Goal: Transaction & Acquisition: Obtain resource

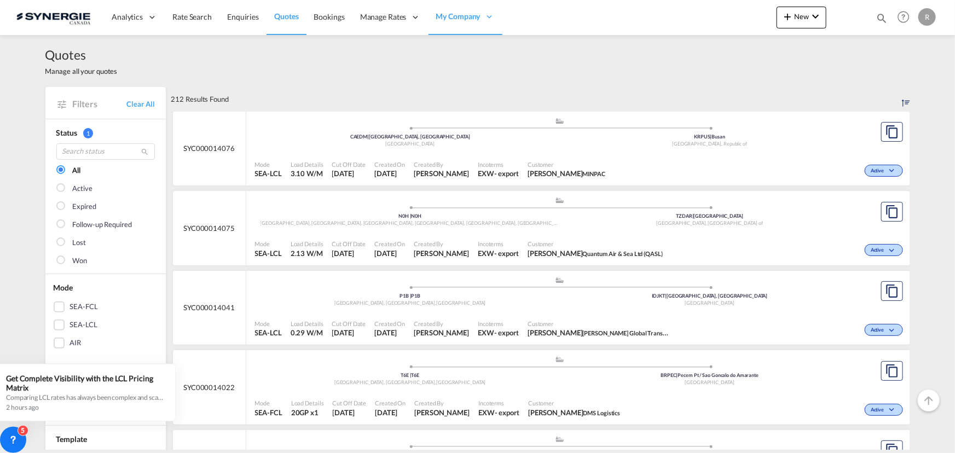
scroll to position [497, 0]
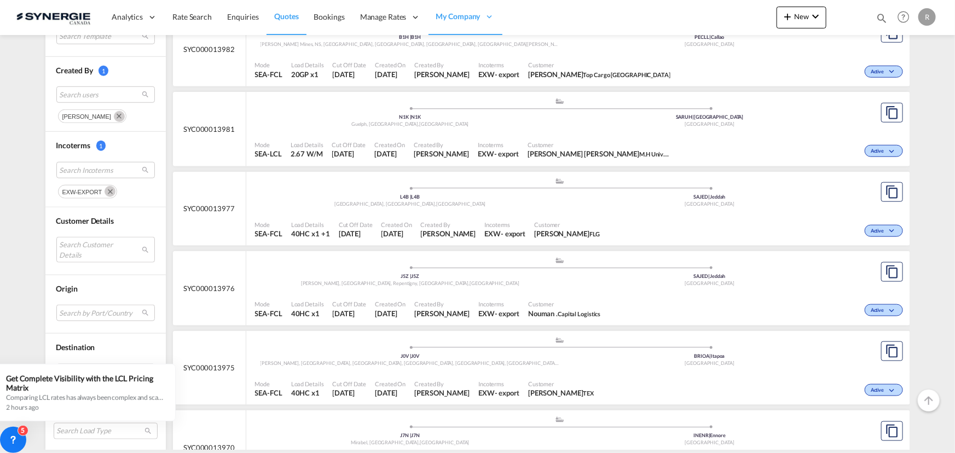
click at [106, 191] on md-icon "Remove" at bounding box center [109, 191] width 11 height 11
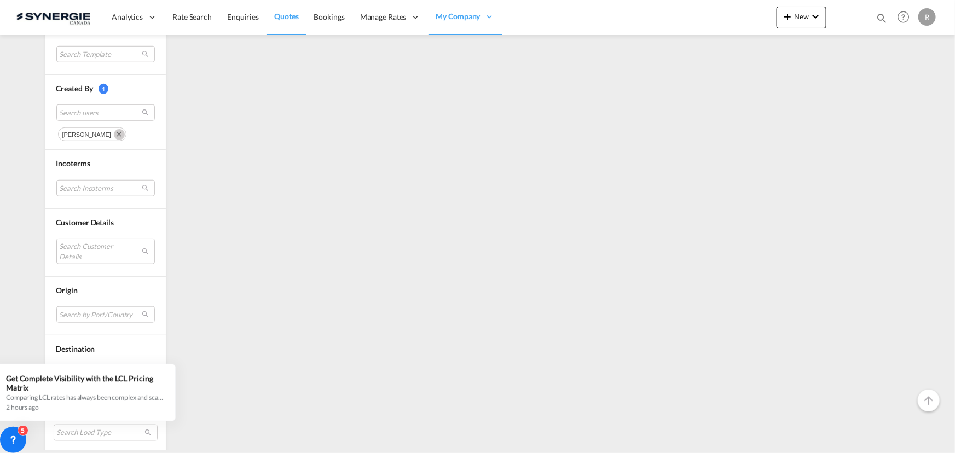
scroll to position [411, 0]
click at [101, 189] on md-select "Search Incoterms" at bounding box center [105, 187] width 98 height 16
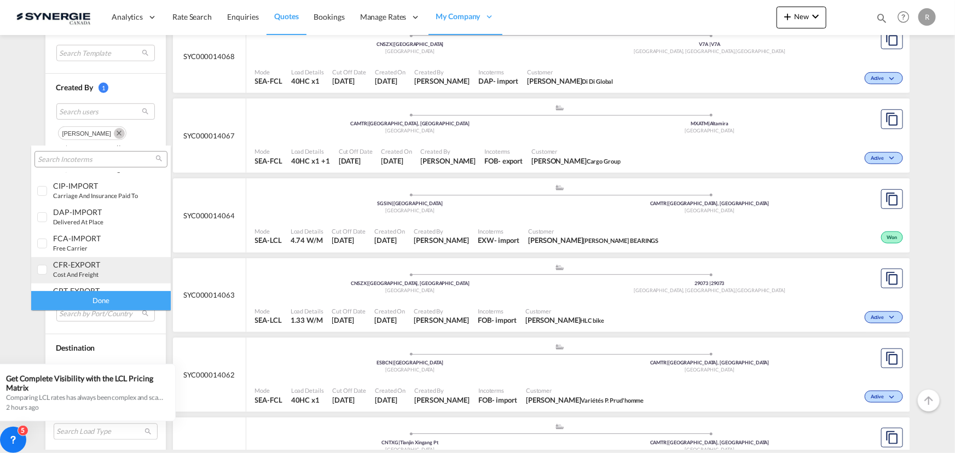
scroll to position [49, 0]
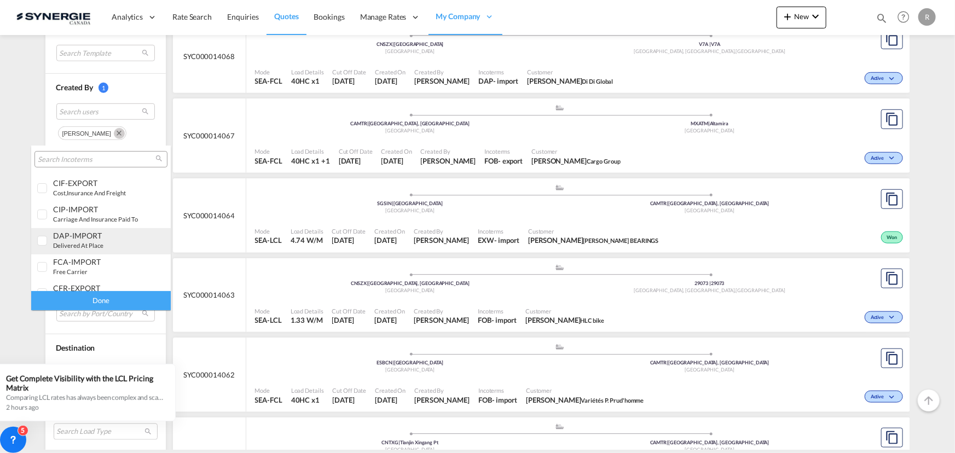
click at [79, 236] on div "DAP-IMPORT" at bounding box center [96, 235] width 86 height 9
click at [141, 301] on div "Done" at bounding box center [100, 300] width 139 height 19
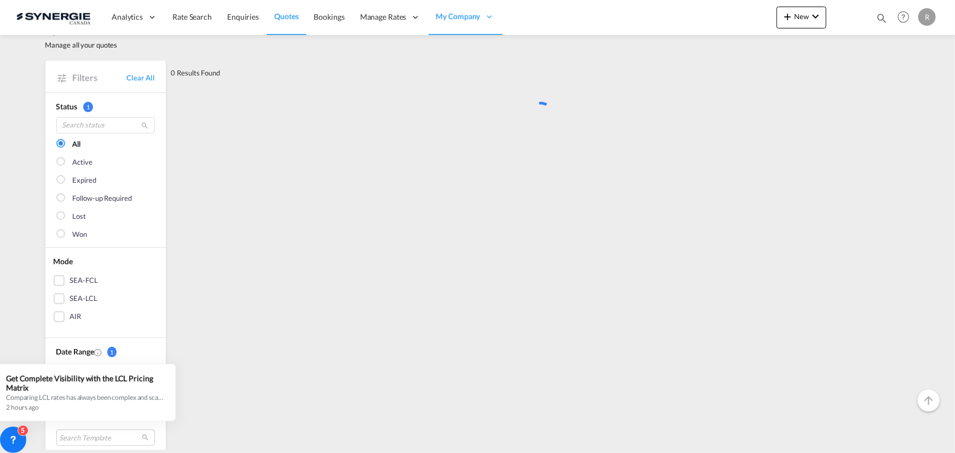
scroll to position [0, 0]
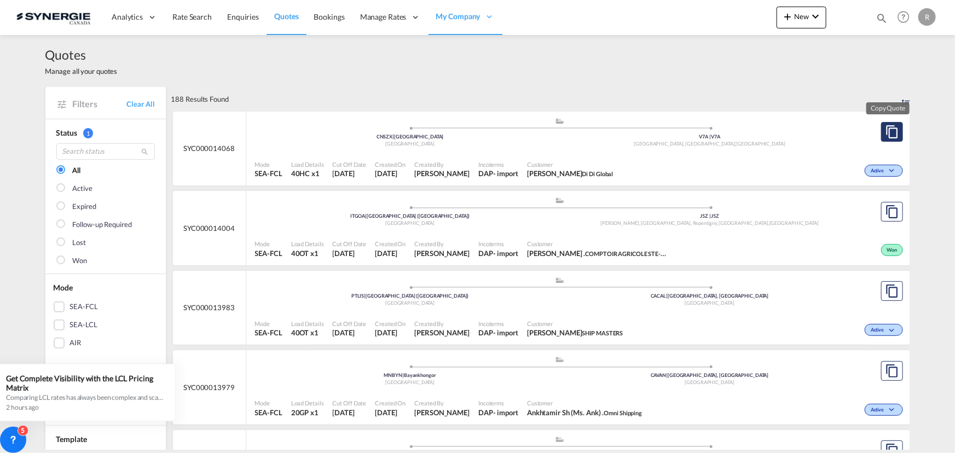
click at [881, 132] on button "Copy Quote" at bounding box center [892, 132] width 22 height 20
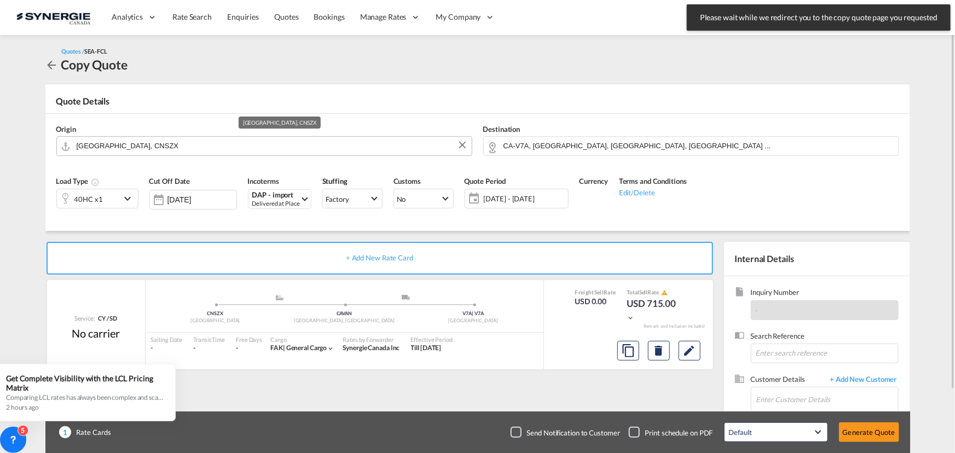
click at [325, 148] on input "[GEOGRAPHIC_DATA], CNSZX" at bounding box center [271, 145] width 389 height 19
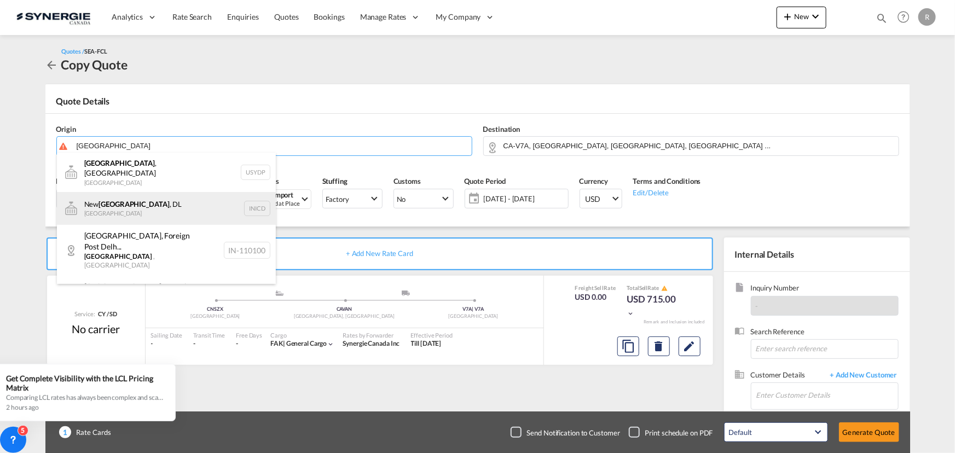
click at [88, 201] on div "[GEOGRAPHIC_DATA] , DL [GEOGRAPHIC_DATA] INICD" at bounding box center [166, 208] width 219 height 33
type input "[GEOGRAPHIC_DATA], DL, INICD"
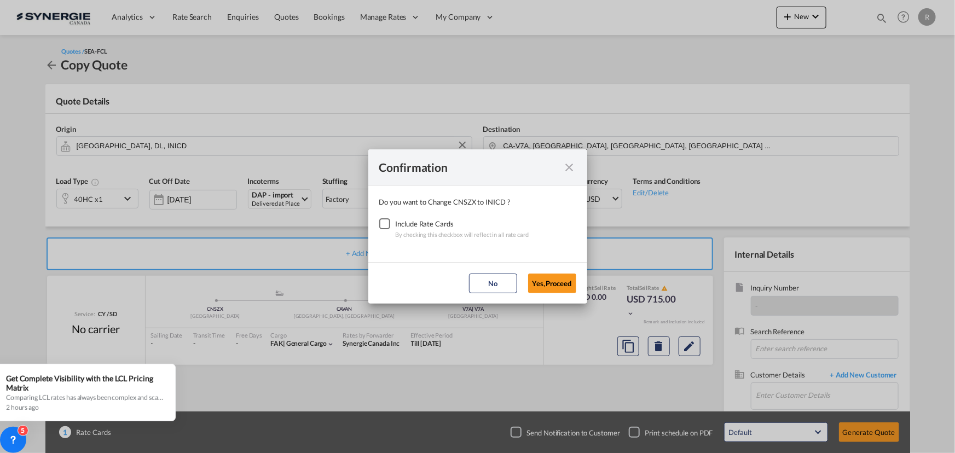
click at [389, 223] on div "Checkbox No Ink" at bounding box center [384, 223] width 11 height 11
click at [550, 278] on button "Yes,Proceed" at bounding box center [552, 284] width 48 height 20
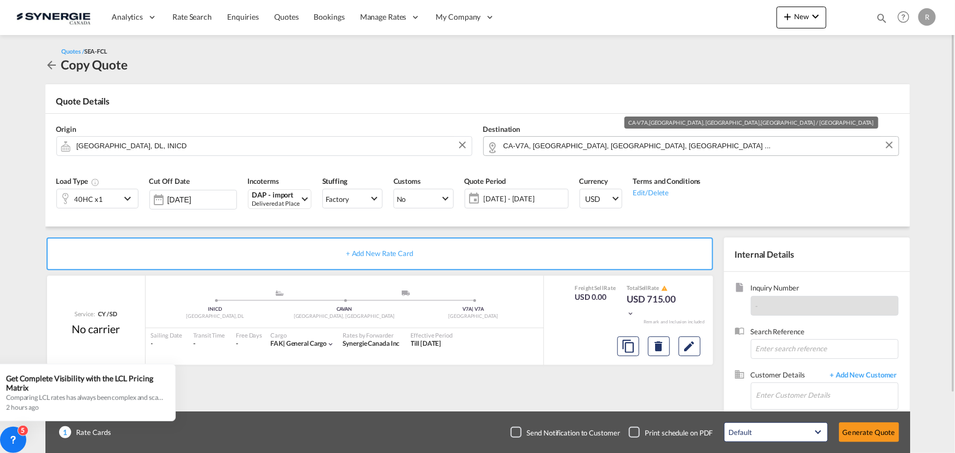
click at [659, 149] on input "CA-V7A, [GEOGRAPHIC_DATA], [GEOGRAPHIC_DATA], [GEOGRAPHIC_DATA] ..." at bounding box center [697, 145] width 389 height 19
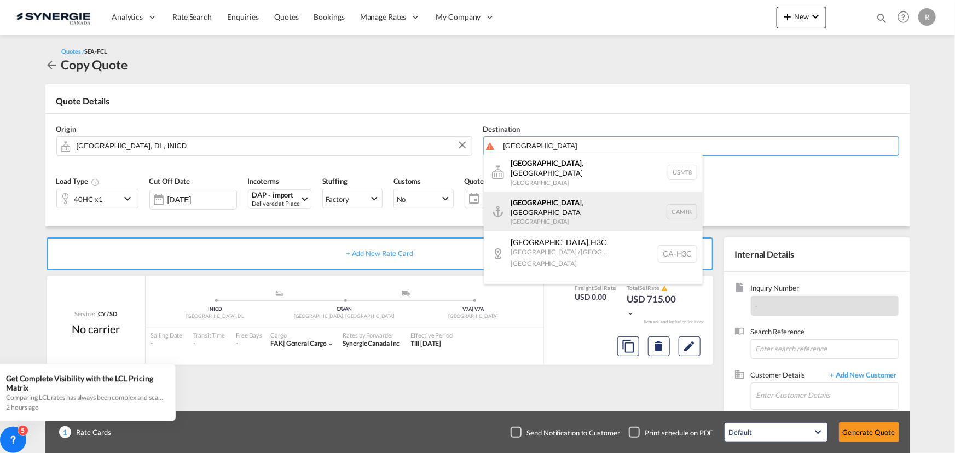
click at [534, 203] on div "[GEOGRAPHIC_DATA] , [GEOGRAPHIC_DATA] [GEOGRAPHIC_DATA] CAMTR" at bounding box center [593, 211] width 219 height 39
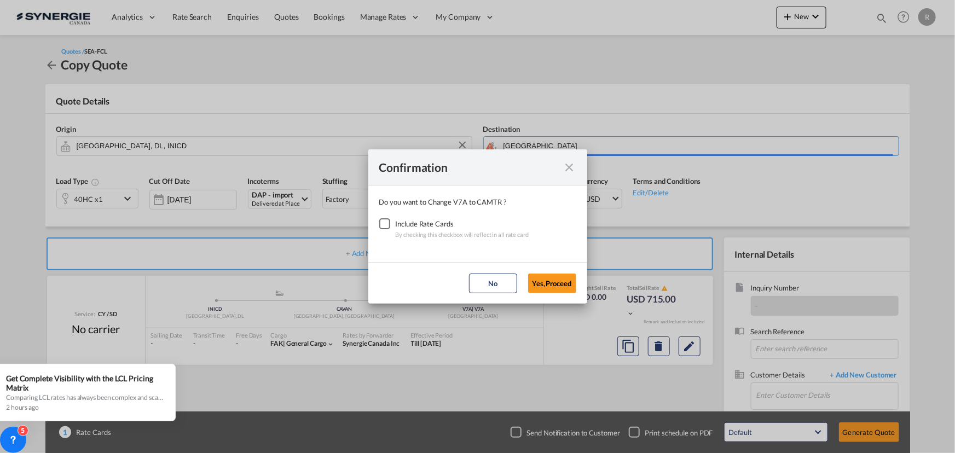
type input "[GEOGRAPHIC_DATA], [GEOGRAPHIC_DATA], CAMTR"
click at [380, 222] on div "Checkbox No Ink" at bounding box center [384, 223] width 11 height 11
click at [552, 281] on button "Yes,Proceed" at bounding box center [552, 284] width 48 height 20
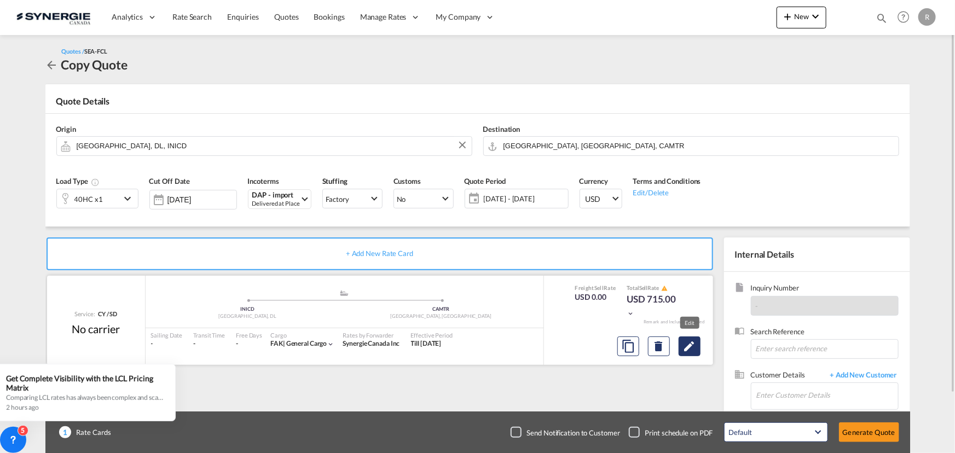
click at [690, 346] on md-icon "Edit" at bounding box center [689, 346] width 13 height 13
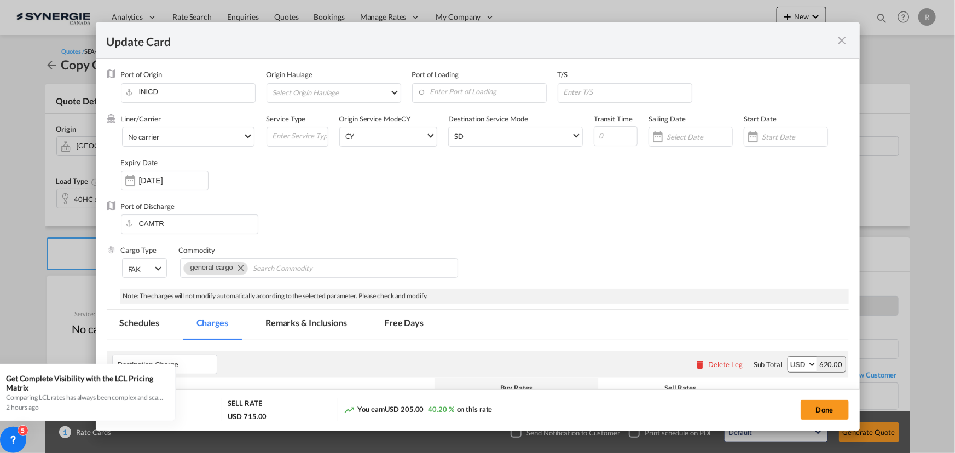
select select "per container"
select select "per B/L"
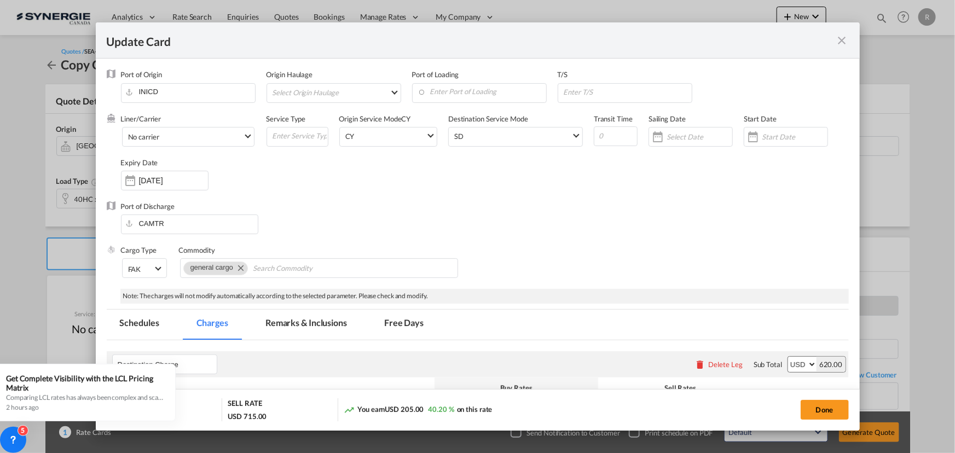
select select "per B/L"
select select "per container"
select select "per shipment"
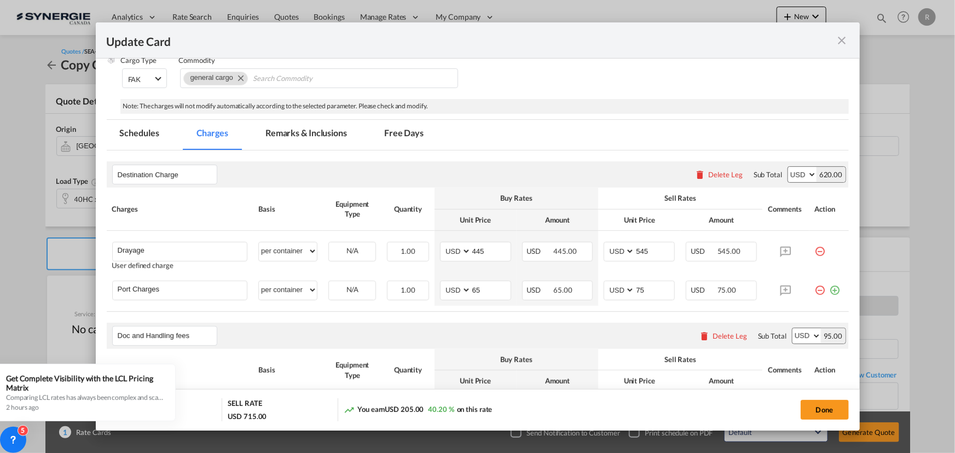
scroll to position [199, 0]
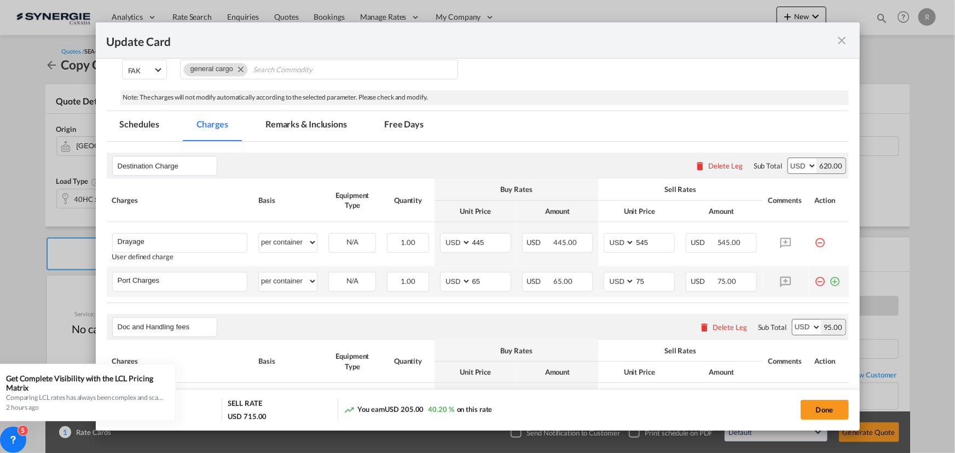
click at [829, 280] on md-icon "icon-plus-circle-outline green-400-fg" at bounding box center [834, 277] width 11 height 11
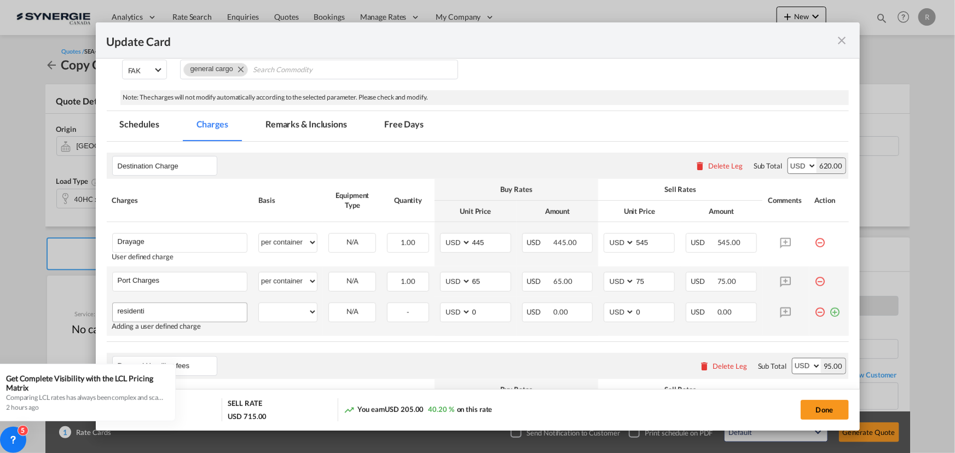
click at [167, 316] on input "residenti" at bounding box center [183, 311] width 130 height 16
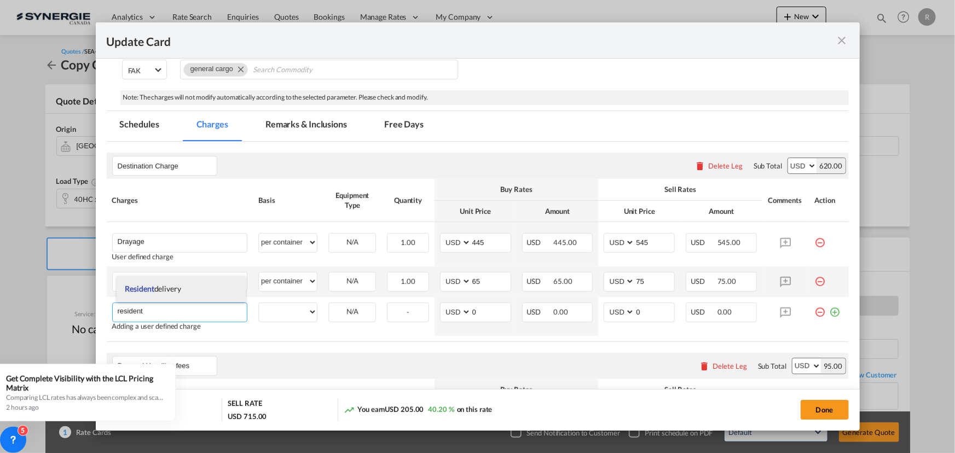
click at [166, 289] on span "Resident delivery" at bounding box center [153, 288] width 56 height 9
type input "Resident delivery"
select select "per container"
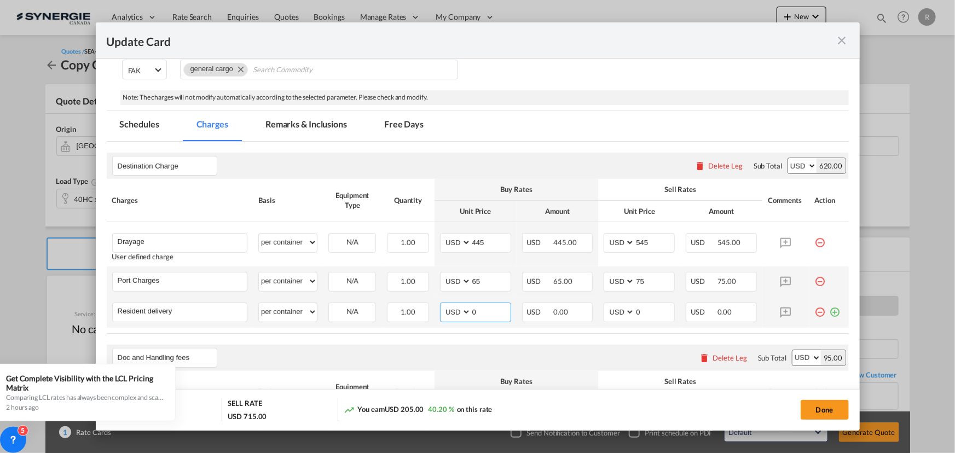
drag, startPoint x: 482, startPoint y: 312, endPoint x: 440, endPoint y: 304, distance: 42.9
click at [440, 304] on md-input-container "AED AFN ALL AMD ANG AOA ARS AUD AWG AZN BAM BBD BDT BGN BHD BIF BMD BND [PERSON…" at bounding box center [475, 313] width 71 height 20
drag, startPoint x: 496, startPoint y: 245, endPoint x: 451, endPoint y: 239, distance: 45.8
click at [452, 240] on md-input-container "AED AFN ALL AMD ANG AOA ARS AUD AWG AZN BAM BBD BDT BGN BHD BIF BMD BND [PERSON…" at bounding box center [475, 243] width 71 height 20
type input "921"
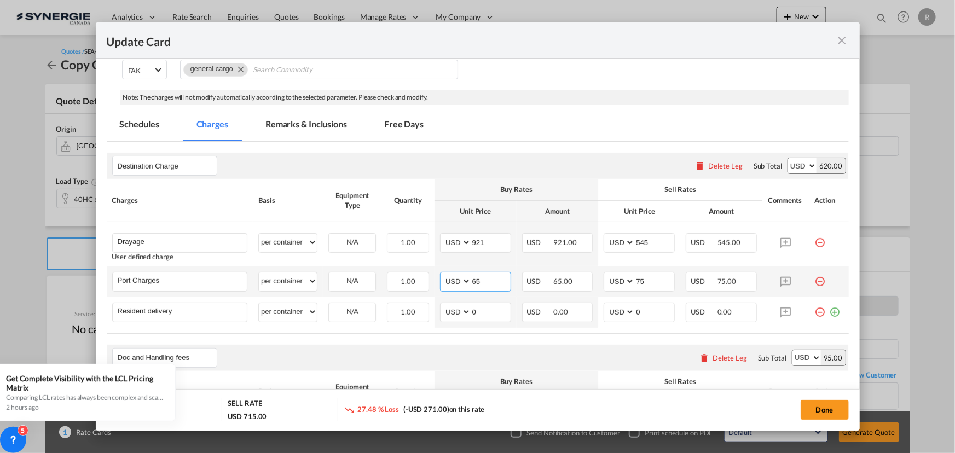
drag, startPoint x: 497, startPoint y: 284, endPoint x: 429, endPoint y: 270, distance: 70.0
click at [429, 270] on tr "Port Charges Please Enter User Defined Charges Cannot Be Published per equipmen…" at bounding box center [478, 281] width 742 height 31
type input "50"
drag, startPoint x: 645, startPoint y: 283, endPoint x: 599, endPoint y: 271, distance: 48.0
click at [603, 272] on md-input-container "AED AFN ALL AMD ANG AOA ARS AUD AWG AZN BAM BBD BDT BGN BHD BIF BMD BND [PERSON…" at bounding box center [638, 282] width 71 height 20
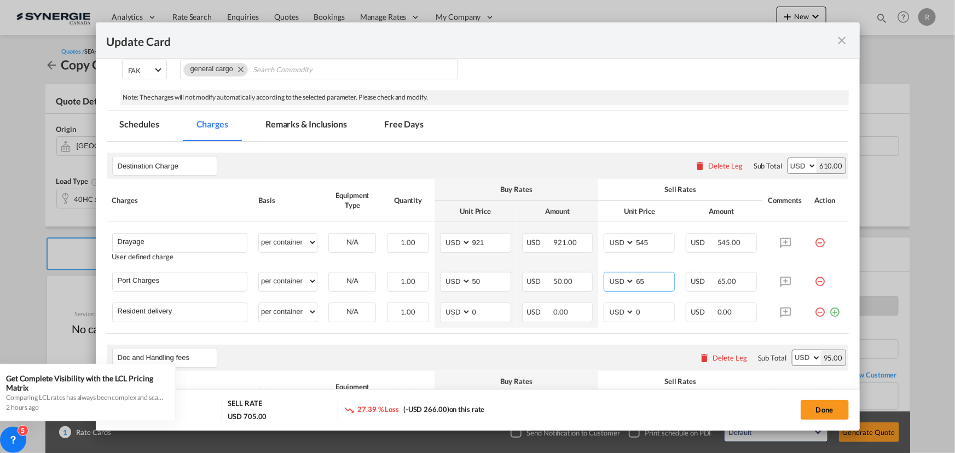
type input "65"
drag, startPoint x: 478, startPoint y: 307, endPoint x: 427, endPoint y: 307, distance: 50.9
click at [427, 307] on tr "Resident delivery Please Enter User Defined Charges Cannot Be Published per equ…" at bounding box center [478, 312] width 742 height 31
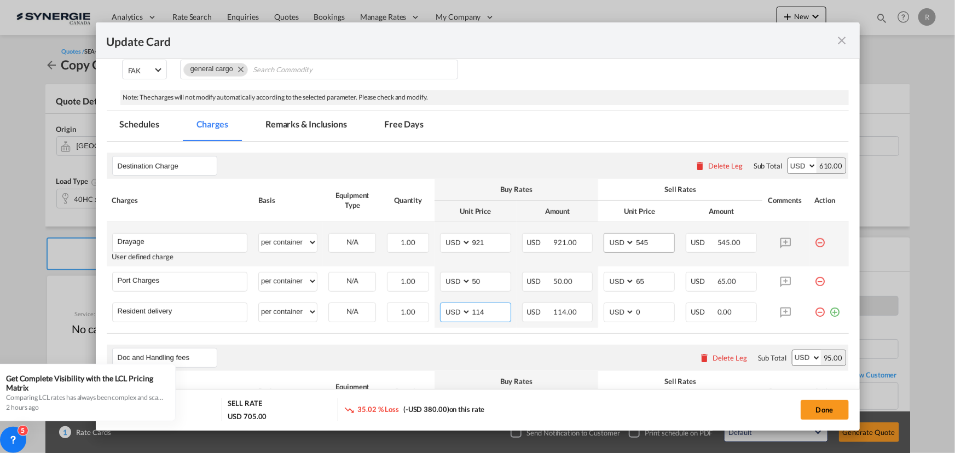
type input "114"
drag, startPoint x: 664, startPoint y: 236, endPoint x: 607, endPoint y: 232, distance: 57.0
click at [607, 233] on md-input-container "AED AFN ALL AMD ANG AOA ARS AUD AWG AZN BAM BBD BDT BGN BHD BIF BMD BND [PERSON…" at bounding box center [638, 243] width 71 height 20
type input "9"
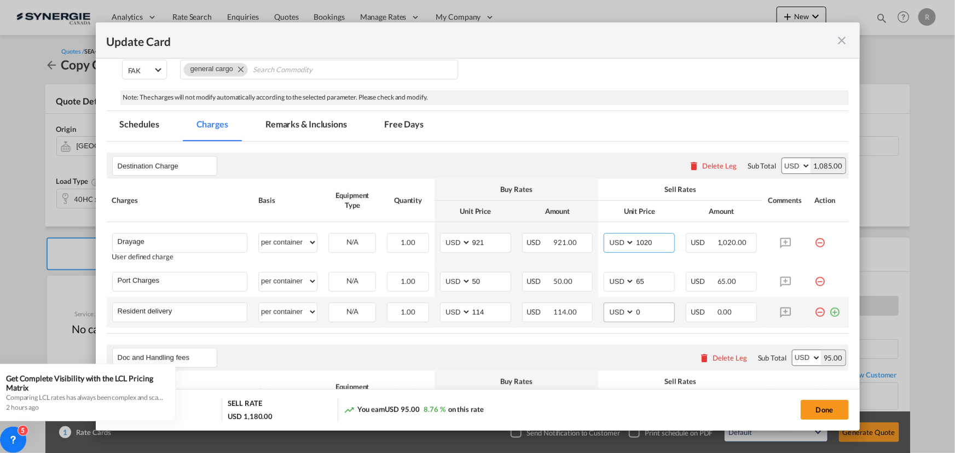
type input "1020"
drag, startPoint x: 652, startPoint y: 317, endPoint x: 592, endPoint y: 307, distance: 59.8
click at [592, 307] on tr "Resident delivery Please Enter User Defined Charges Cannot Be Published per equ…" at bounding box center [478, 312] width 742 height 31
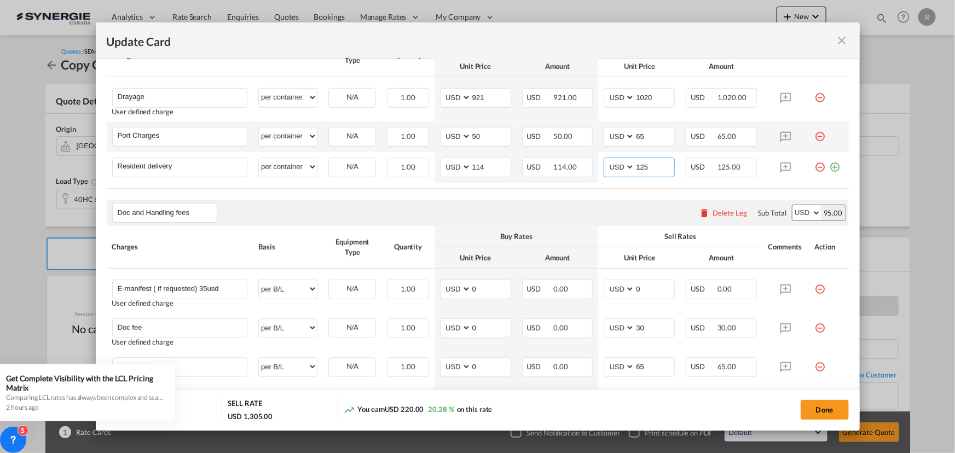
scroll to position [348, 0]
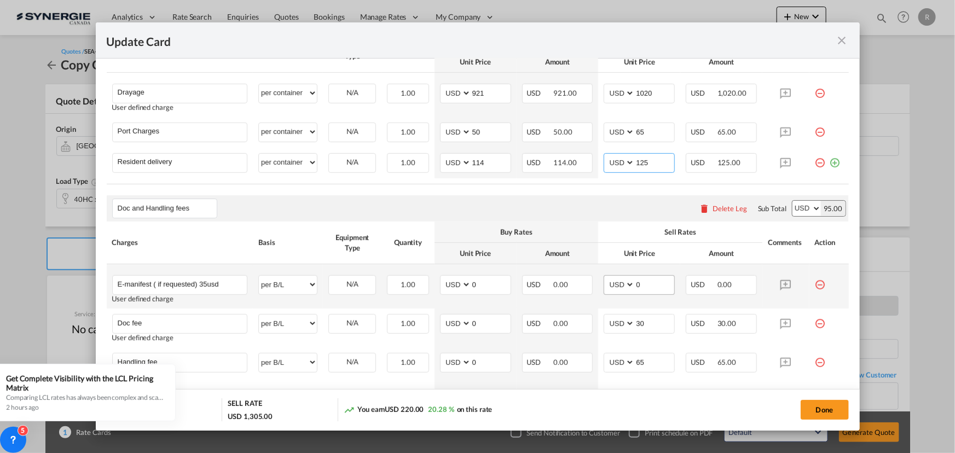
type input "125"
drag, startPoint x: 644, startPoint y: 284, endPoint x: 602, endPoint y: 281, distance: 42.2
click at [603, 281] on md-input-container "AED AFN ALL AMD ANG AOA ARS AUD AWG AZN BAM BBD BDT BGN BHD BIF BMD BND [PERSON…" at bounding box center [638, 285] width 71 height 20
type input "35"
click at [156, 283] on input "E-manifest ( if requested) 35usd" at bounding box center [183, 284] width 130 height 16
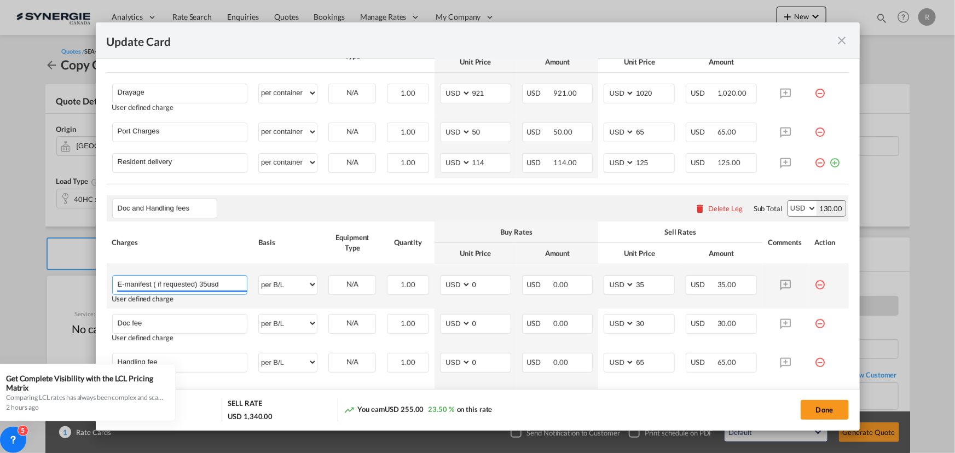
click at [159, 282] on input "E-manifest ( if requested) 35usd" at bounding box center [183, 284] width 130 height 16
drag, startPoint x: 151, startPoint y: 282, endPoint x: 264, endPoint y: 281, distance: 112.7
click at [264, 281] on tr "E-manifest ( if requested) 35usd Please Enter User Defined Charges Cannot Be Pu…" at bounding box center [478, 286] width 742 height 44
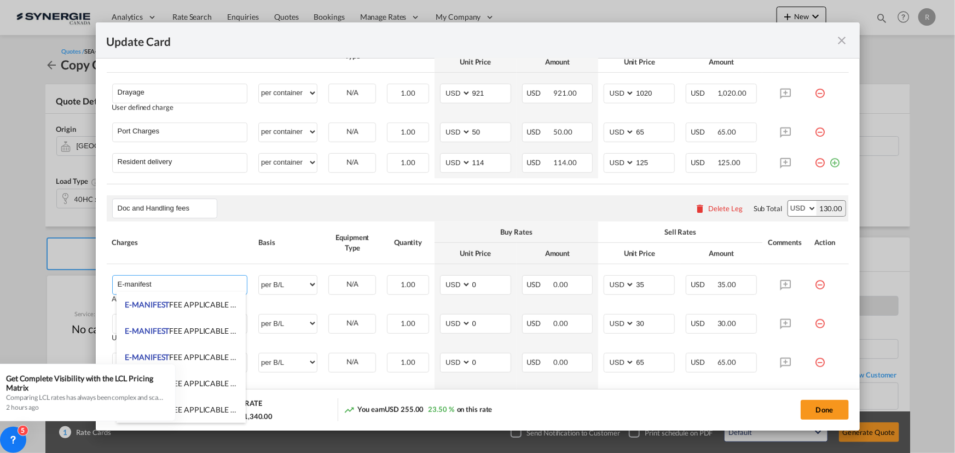
type input "E-manifest"
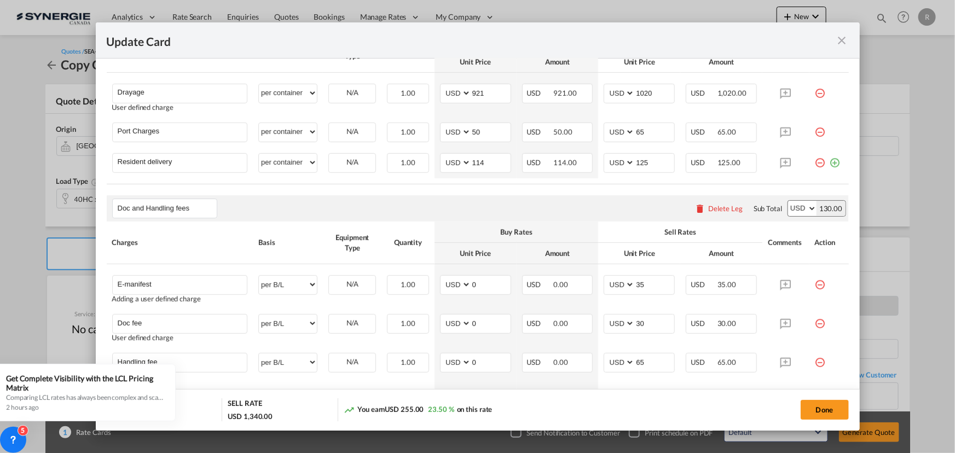
click at [562, 409] on div "You earn USD 255.00 23.50 % on this rate" at bounding box center [454, 409] width 221 height 22
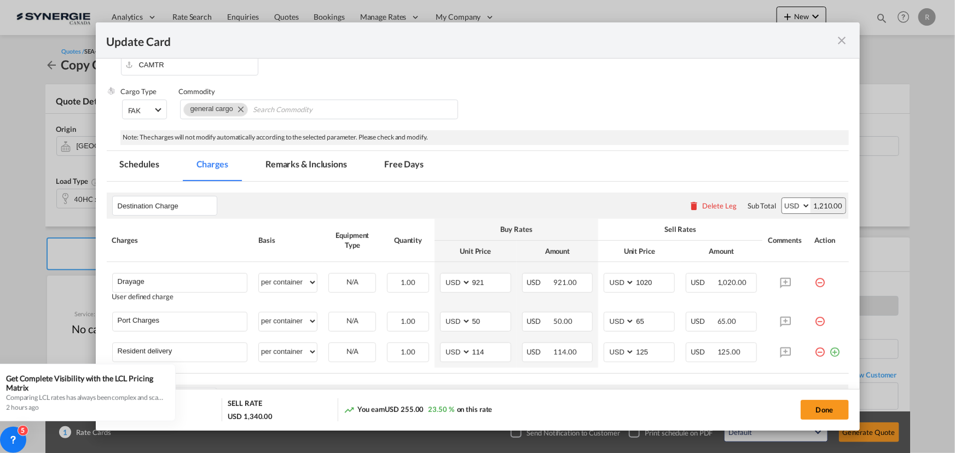
scroll to position [149, 0]
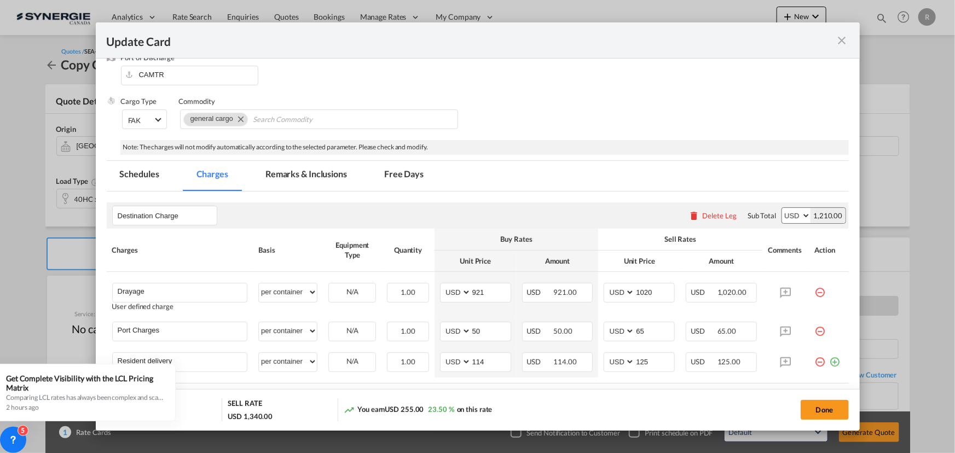
drag, startPoint x: 295, startPoint y: 166, endPoint x: 324, endPoint y: 208, distance: 50.8
click at [295, 166] on md-tab-item "Remarks & Inclusions" at bounding box center [306, 176] width 108 height 30
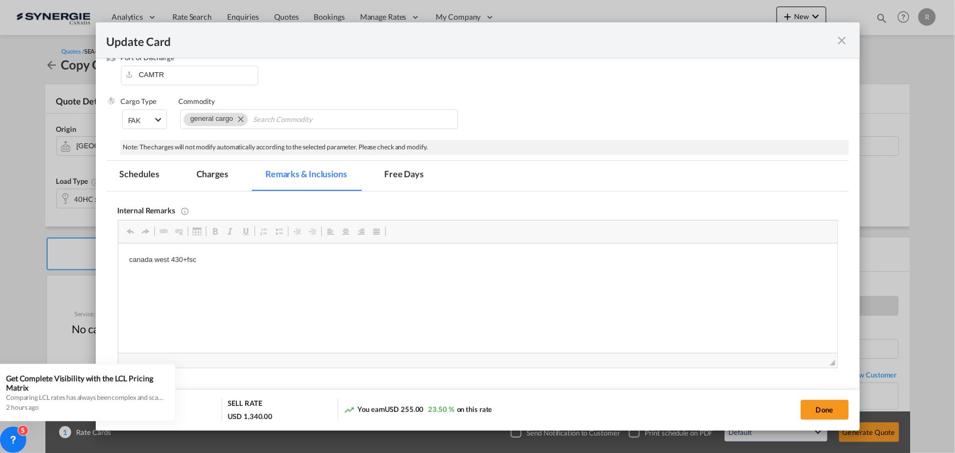
scroll to position [0, 0]
drag, startPoint x: 126, startPoint y: 255, endPoint x: 244, endPoint y: 259, distance: 117.7
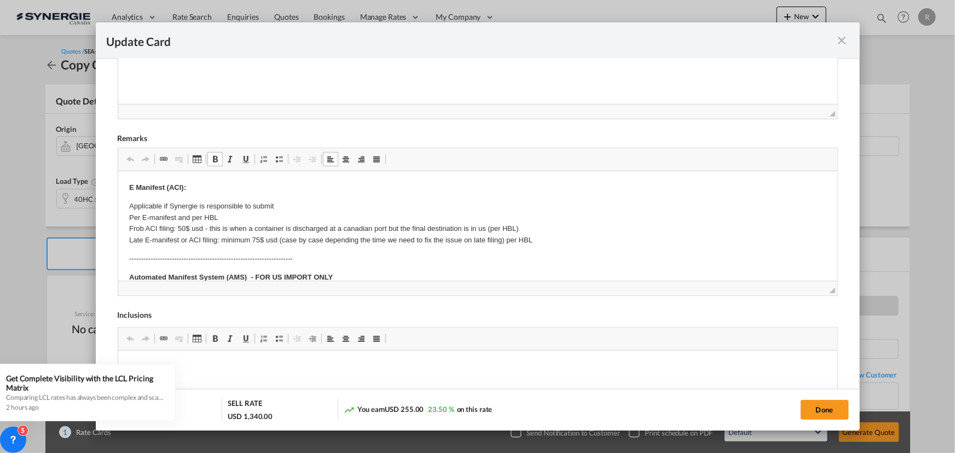
drag, startPoint x: 164, startPoint y: 211, endPoint x: 184, endPoint y: 211, distance: 20.2
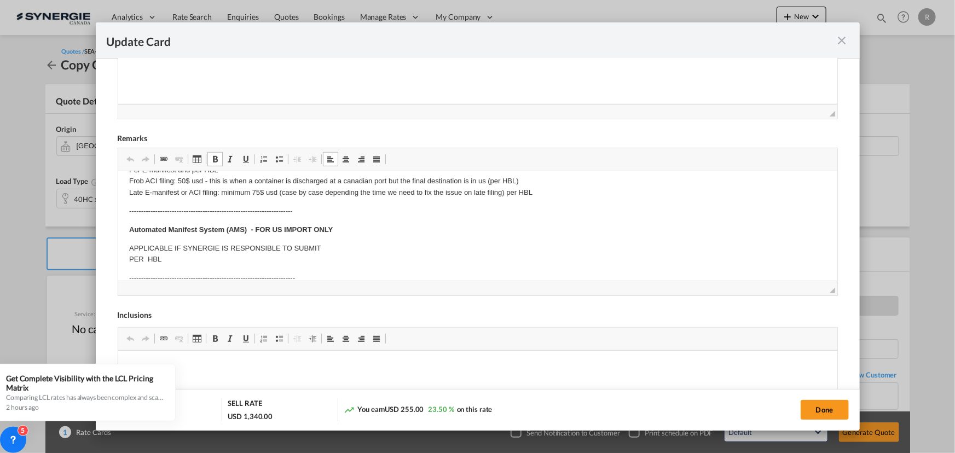
scroll to position [99, 0]
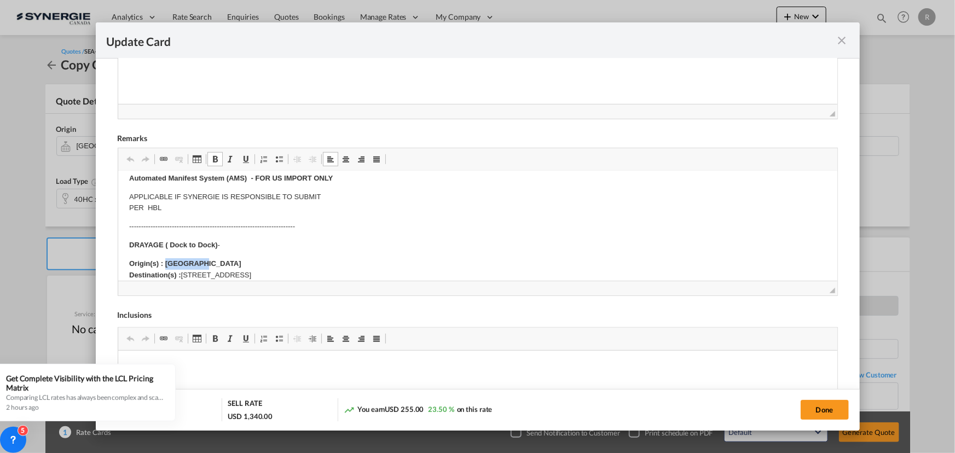
drag, startPoint x: 166, startPoint y: 263, endPoint x: 214, endPoint y: 258, distance: 48.4
click at [214, 258] on p "Origin(s) : Vancouver Destination(s) : [GEOGRAPHIC_DATA], [GEOGRAPHIC_DATA] V7A…" at bounding box center [477, 269] width 697 height 23
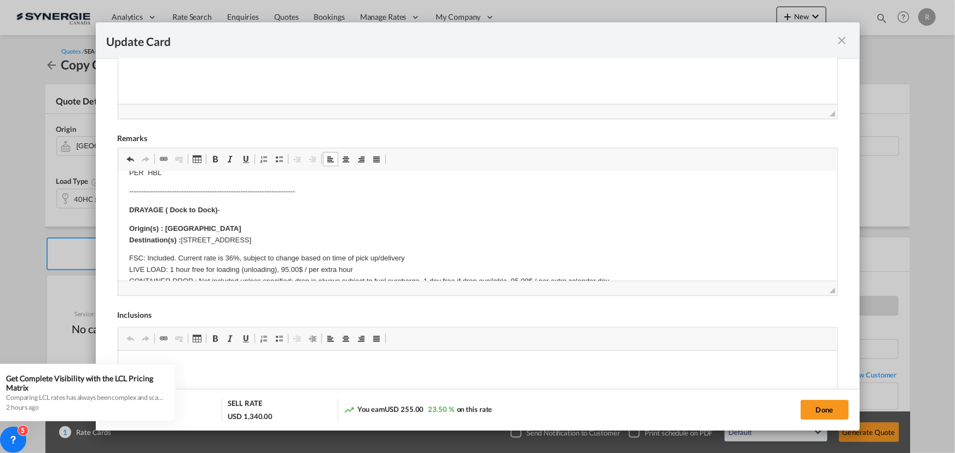
scroll to position [149, 0]
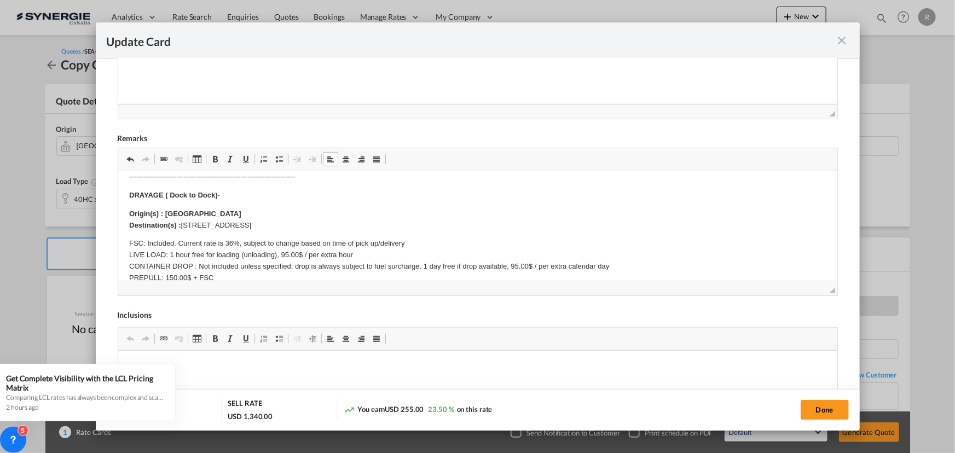
drag, startPoint x: 180, startPoint y: 223, endPoint x: 289, endPoint y: 222, distance: 108.9
click at [289, 222] on p "Origin(s) : Montreal Destination(s) : [GEOGRAPHIC_DATA], [GEOGRAPHIC_DATA] V7A …" at bounding box center [477, 219] width 697 height 23
drag, startPoint x: 169, startPoint y: 194, endPoint x: 229, endPoint y: 194, distance: 60.2
click at [229, 194] on p "DRAYAGE ( Dock to Dock) -" at bounding box center [477, 195] width 697 height 11
click at [228, 242] on p "FSC: Included. Current rate is 36%, subject to change based on time of pick up/…" at bounding box center [477, 272] width 697 height 68
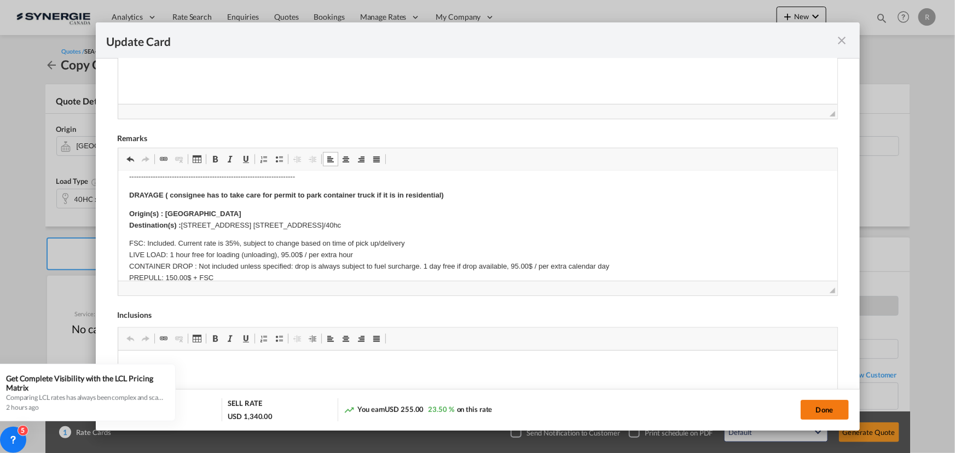
click at [824, 413] on button "Done" at bounding box center [824, 410] width 48 height 20
type input "[DATE]"
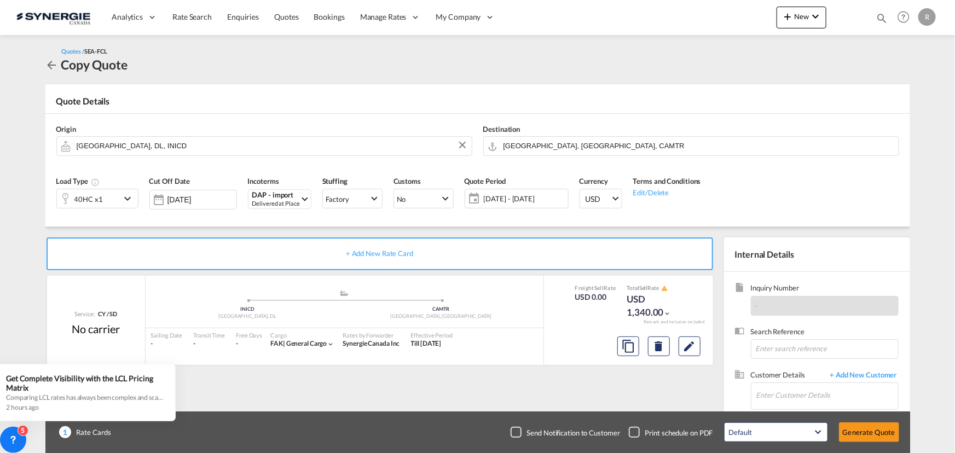
scroll to position [164, 0]
click at [778, 397] on input "Enter Customer Details" at bounding box center [827, 395] width 142 height 25
paste input "[EMAIL_ADDRESS][DOMAIN_NAME]"
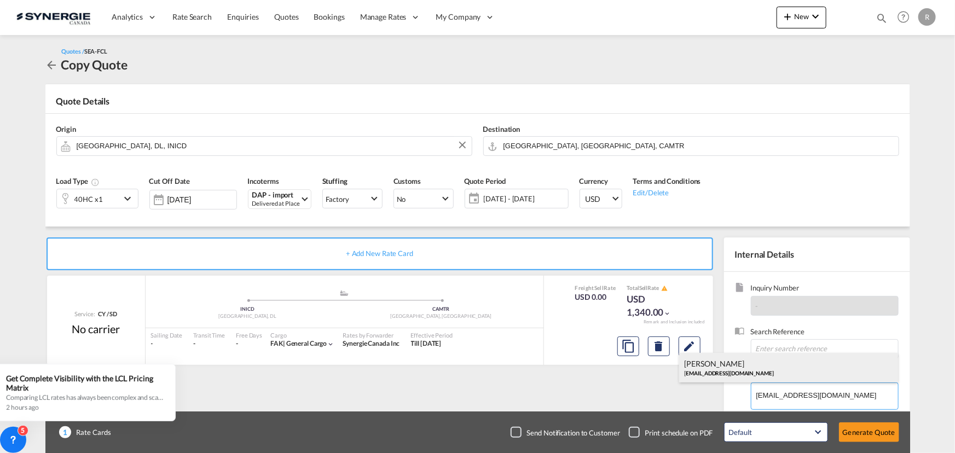
click at [725, 365] on div "[PERSON_NAME] [EMAIL_ADDRESS][DOMAIN_NAME]" at bounding box center [788, 368] width 219 height 30
type input "Three Aces Global Logistics Pvt Ltd., [PERSON_NAME], [EMAIL_ADDRESS][DOMAIN_NAM…"
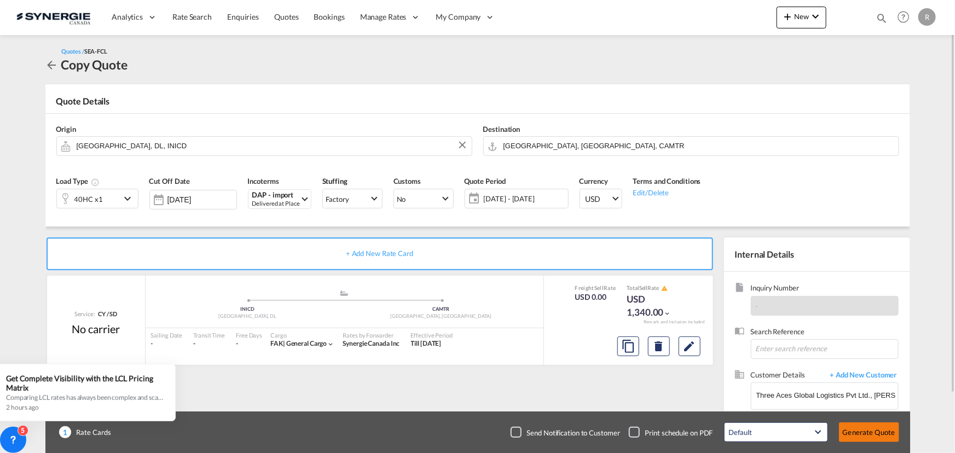
click at [869, 428] on button "Generate Quote" at bounding box center [869, 432] width 60 height 20
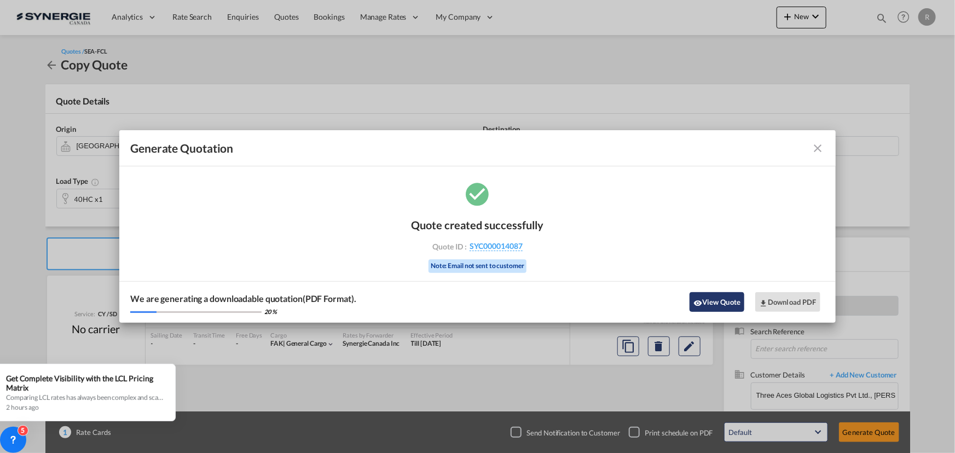
click at [701, 303] on button "View Quote" at bounding box center [716, 302] width 55 height 20
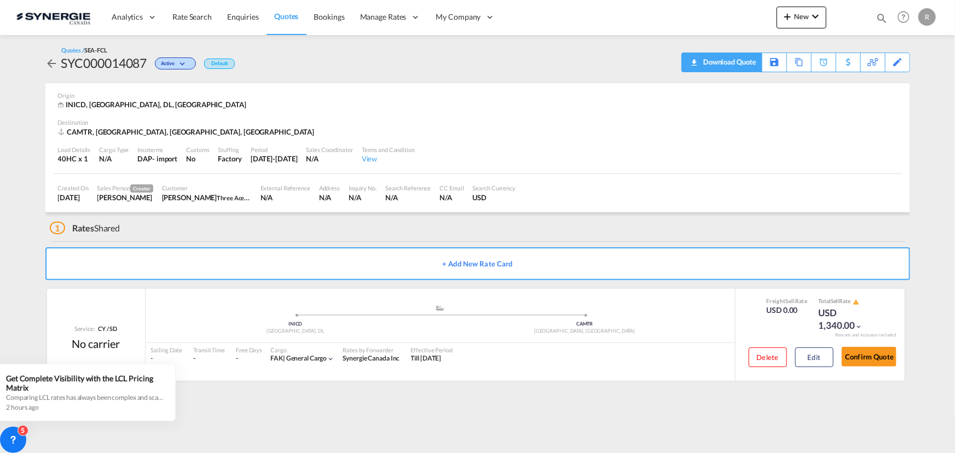
click at [749, 69] on div "Download Quote" at bounding box center [728, 62] width 56 height 18
